Goal: Task Accomplishment & Management: Use online tool/utility

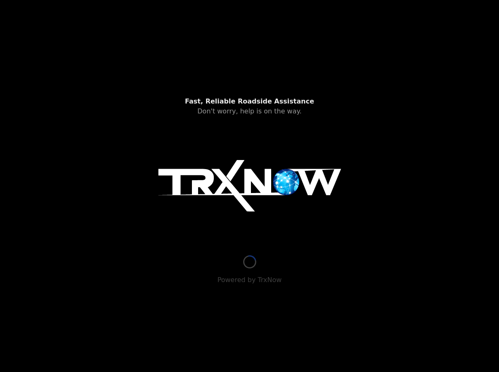
type input "[STREET_ADDRESS]"
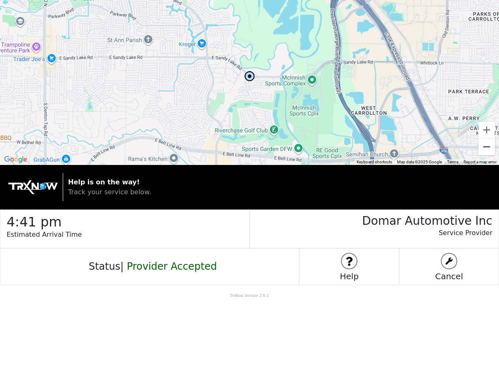
click at [489, 153] on button "Zoom out" at bounding box center [486, 147] width 16 height 16
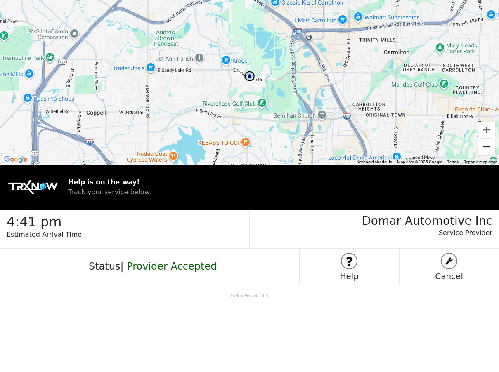
click at [487, 150] on button "Zoom out" at bounding box center [486, 147] width 16 height 16
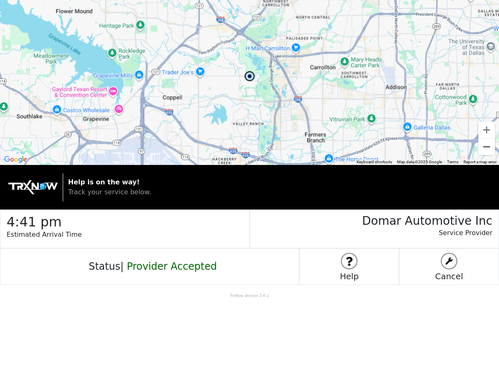
click at [487, 150] on button "Zoom out" at bounding box center [486, 147] width 16 height 16
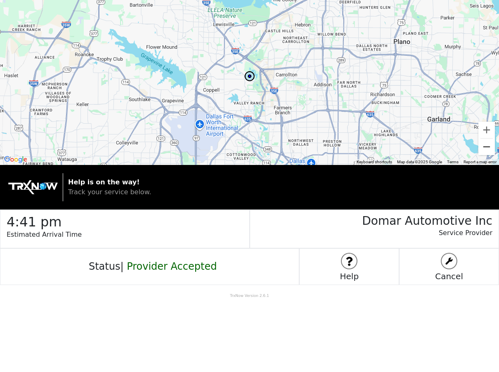
click at [487, 150] on button "Zoom out" at bounding box center [486, 147] width 16 height 16
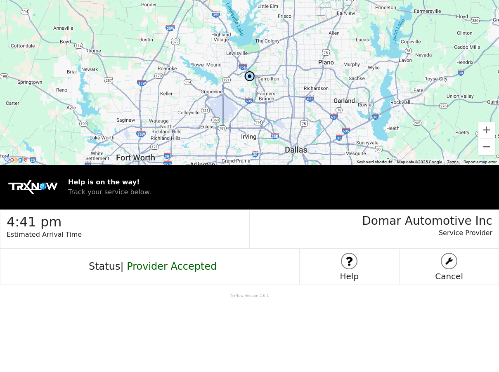
click at [487, 150] on button "Zoom out" at bounding box center [486, 147] width 16 height 16
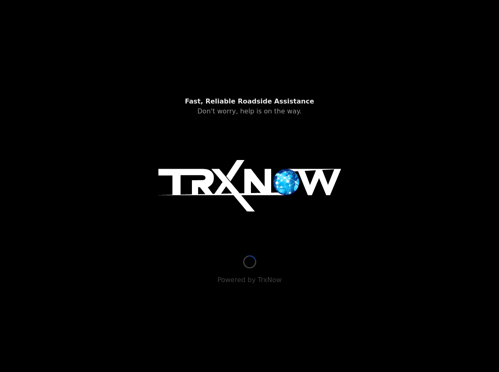
type input "112 Longmeadow Dr, Coppell, TX 75019, USA"
